Goal: Task Accomplishment & Management: Manage account settings

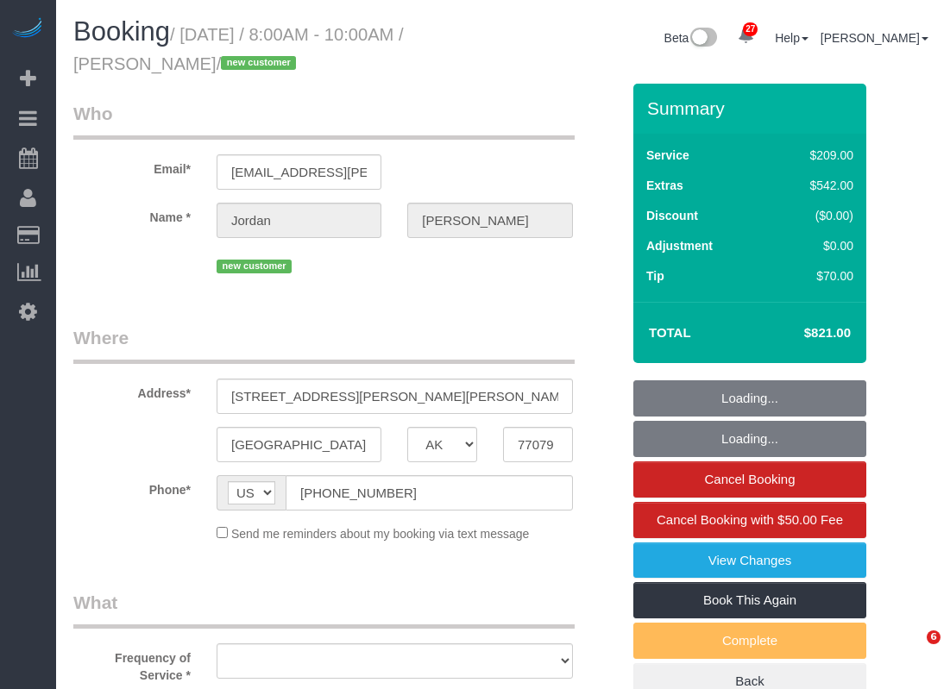
select select "[GEOGRAPHIC_DATA]"
select select "object:2508"
select select "string:fspay-fc297bb1-89d4-42a9-ae4f-b26e58c2d8cc"
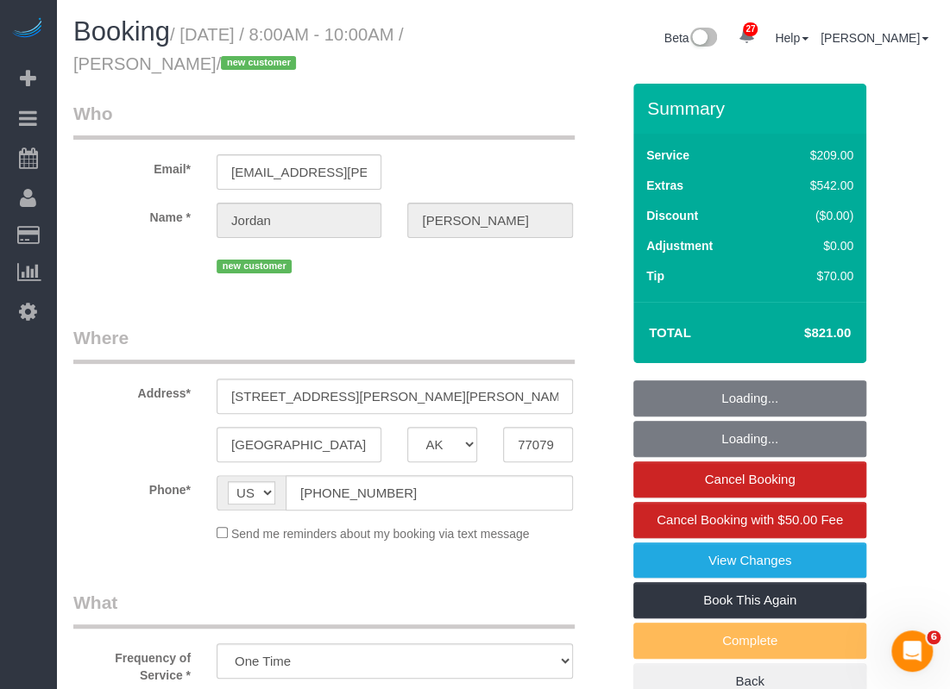
select select "object:2520"
select select "spot26"
select select "3"
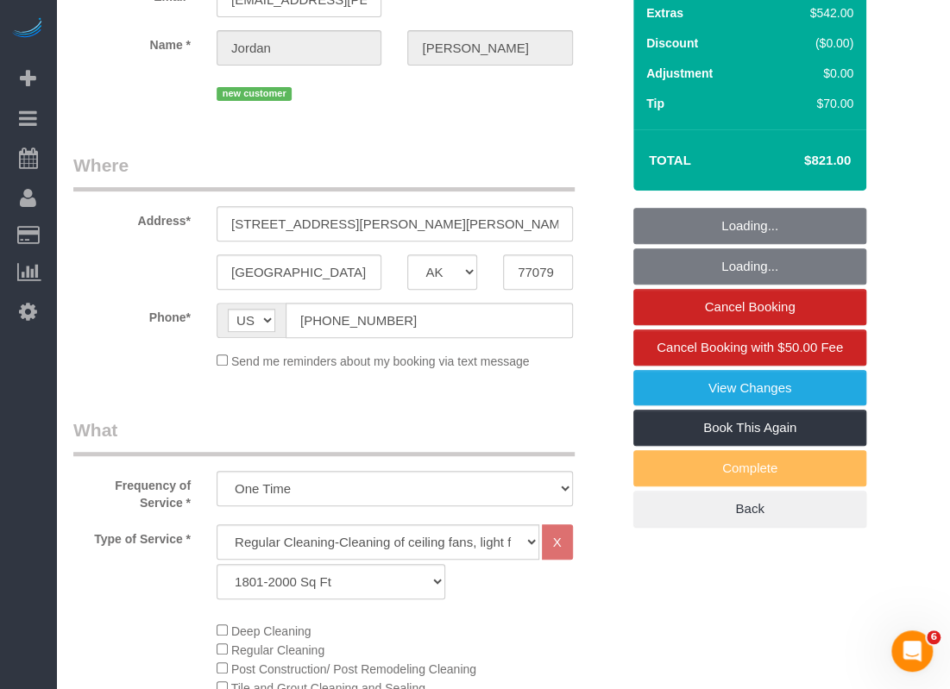
scroll to position [259, 0]
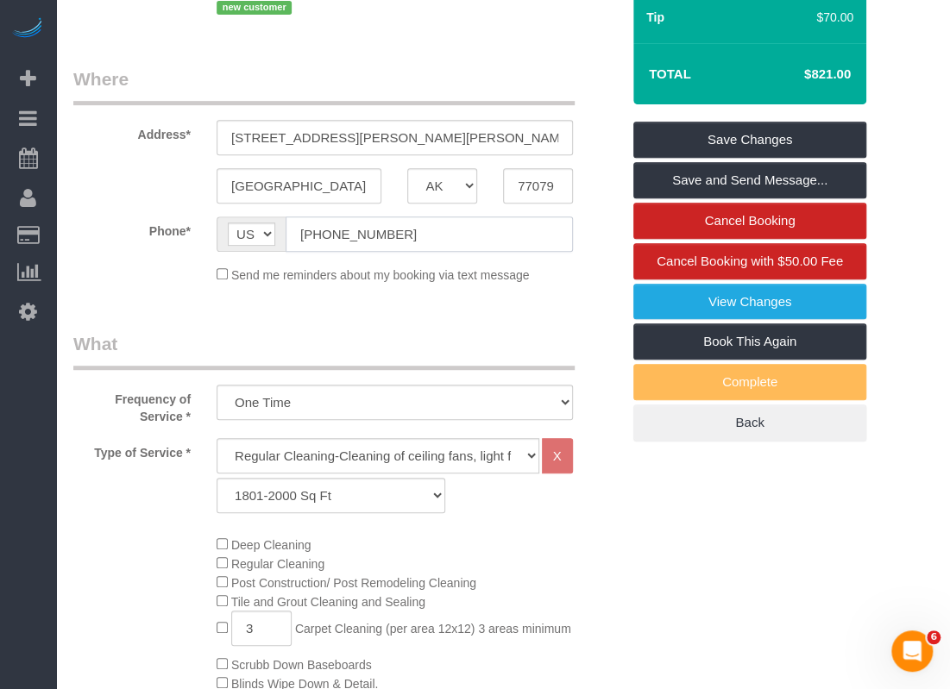
click at [398, 237] on input "[PHONE_NUMBER]" at bounding box center [429, 233] width 287 height 35
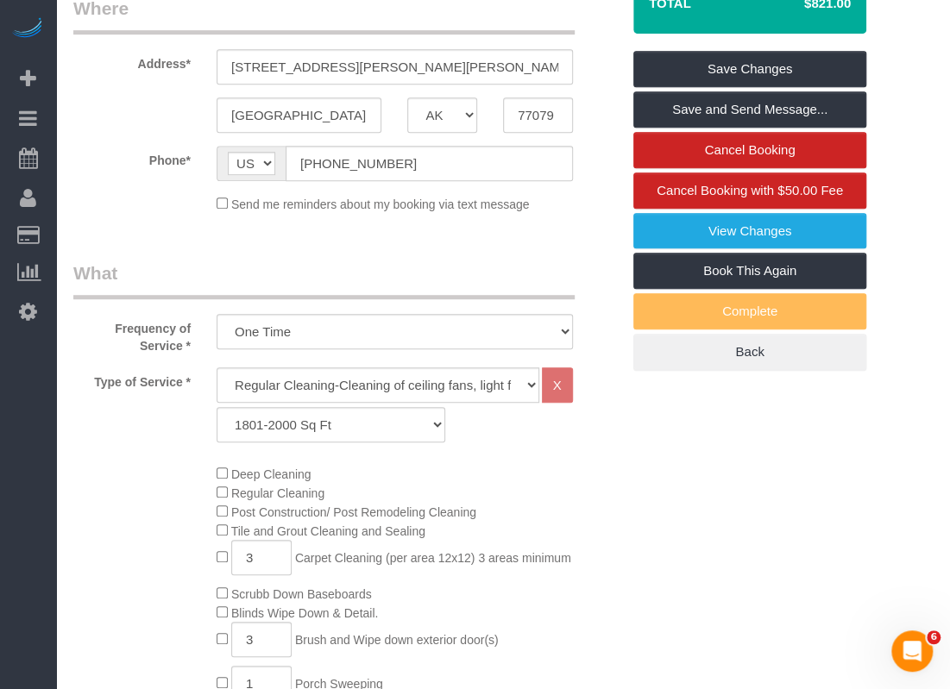
scroll to position [518, 0]
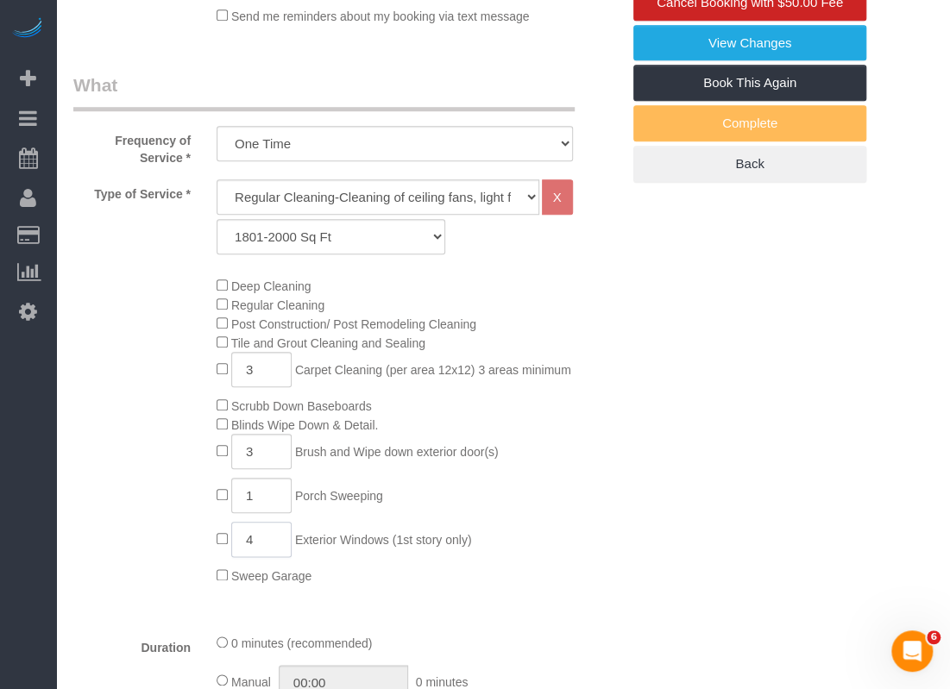
click at [269, 546] on input "4" at bounding box center [261, 539] width 60 height 35
type input "5"
click at [547, 526] on div "Deep Cleaning Regular Cleaning Post Construction/ Post Remodeling Cleaning Tile…" at bounding box center [419, 430] width 430 height 309
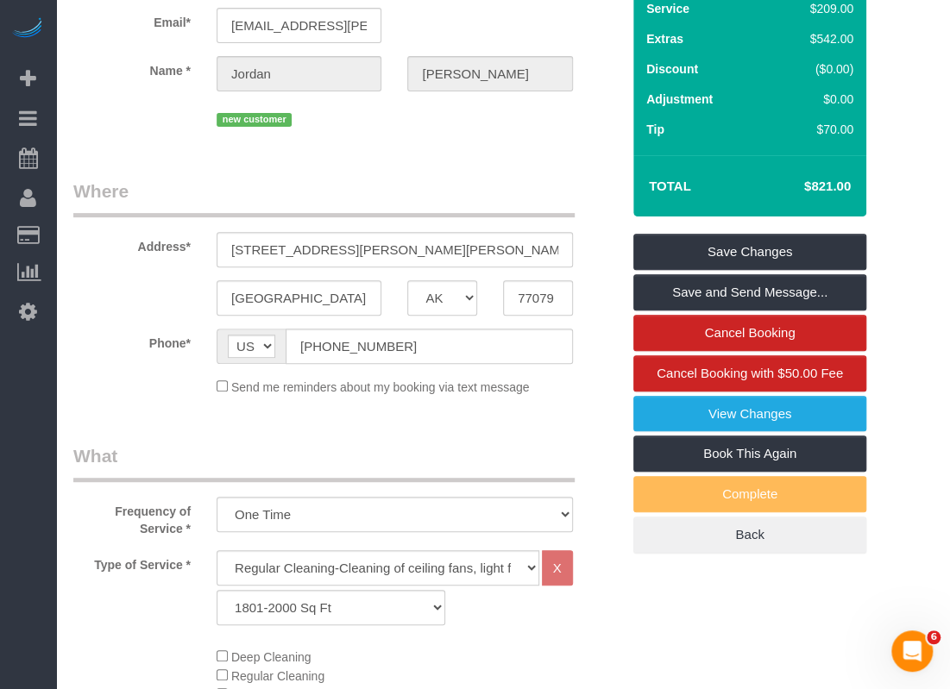
scroll to position [86, 0]
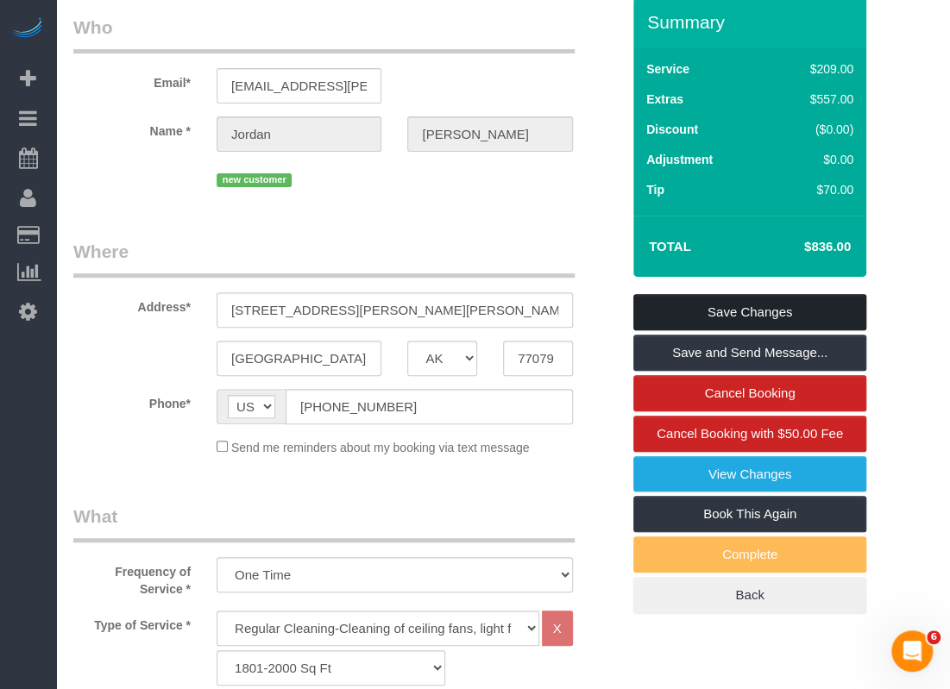
click at [674, 304] on link "Save Changes" at bounding box center [749, 312] width 233 height 36
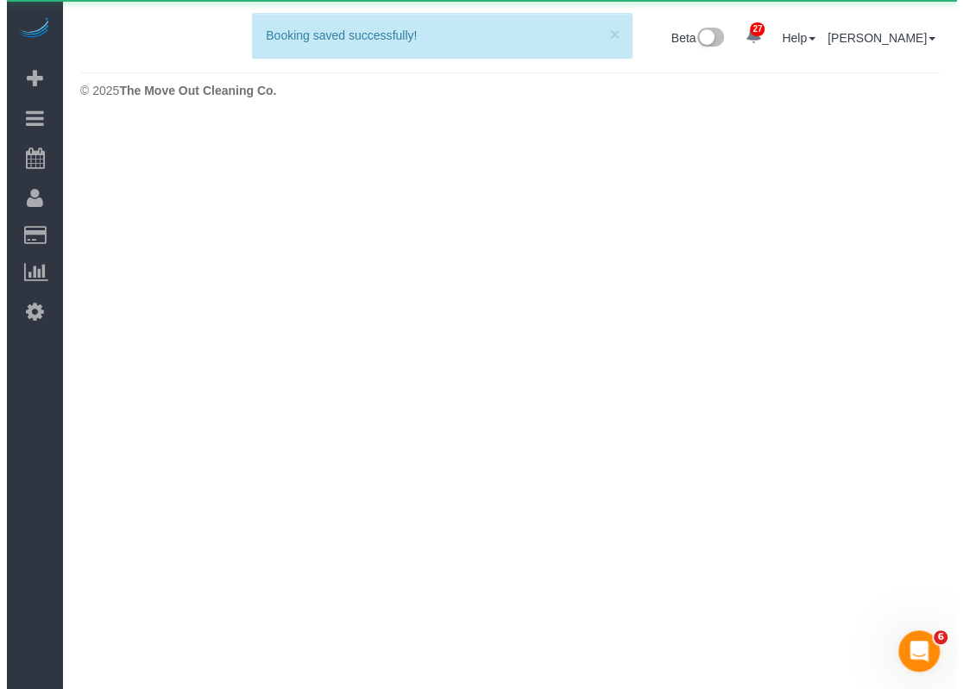
scroll to position [0, 0]
